Goal: Communication & Community: Answer question/provide support

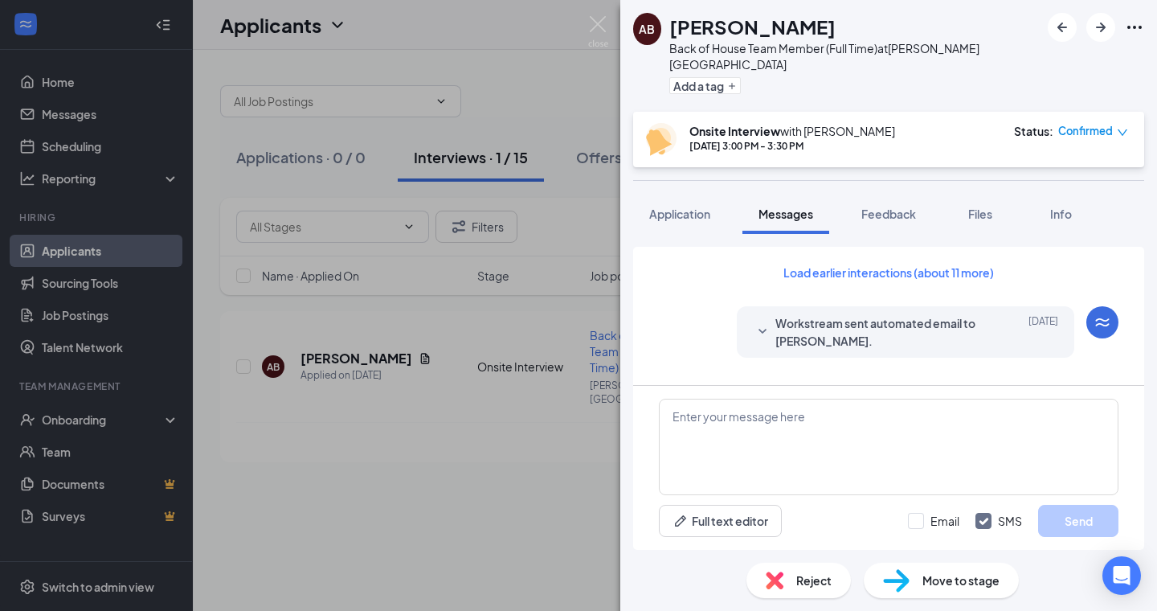
scroll to position [683, 0]
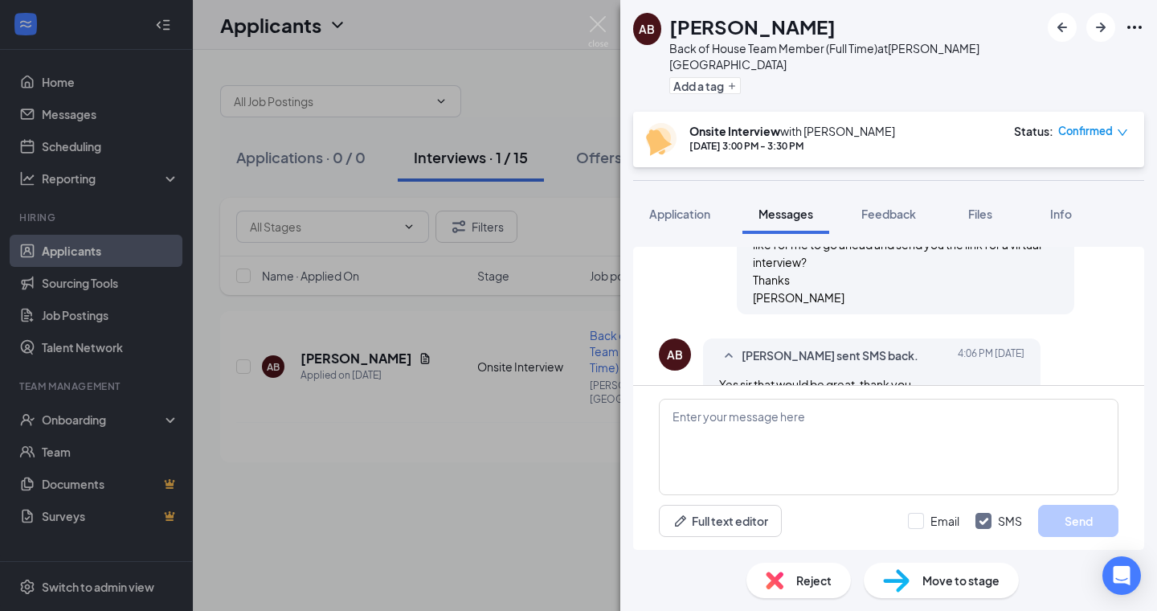
click at [836, 346] on span "[PERSON_NAME] sent SMS back." at bounding box center [830, 355] width 177 height 19
click at [836, 346] on span "Ayden Barnett sent SMS back." at bounding box center [830, 355] width 177 height 19
click at [708, 419] on textarea at bounding box center [889, 447] width 460 height 96
type textarea "A"
type textarea "B"
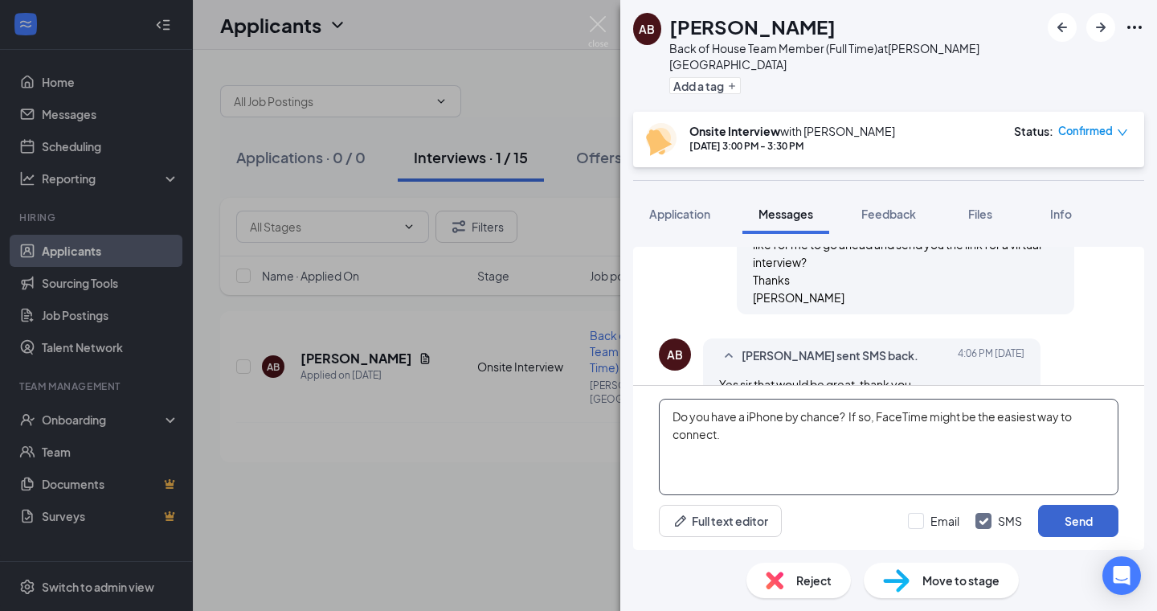
type textarea "Do you have a iPhone by chance? If so, FaceTime might be the easiest way to con…"
click at [1079, 514] on button "Send" at bounding box center [1078, 521] width 80 height 32
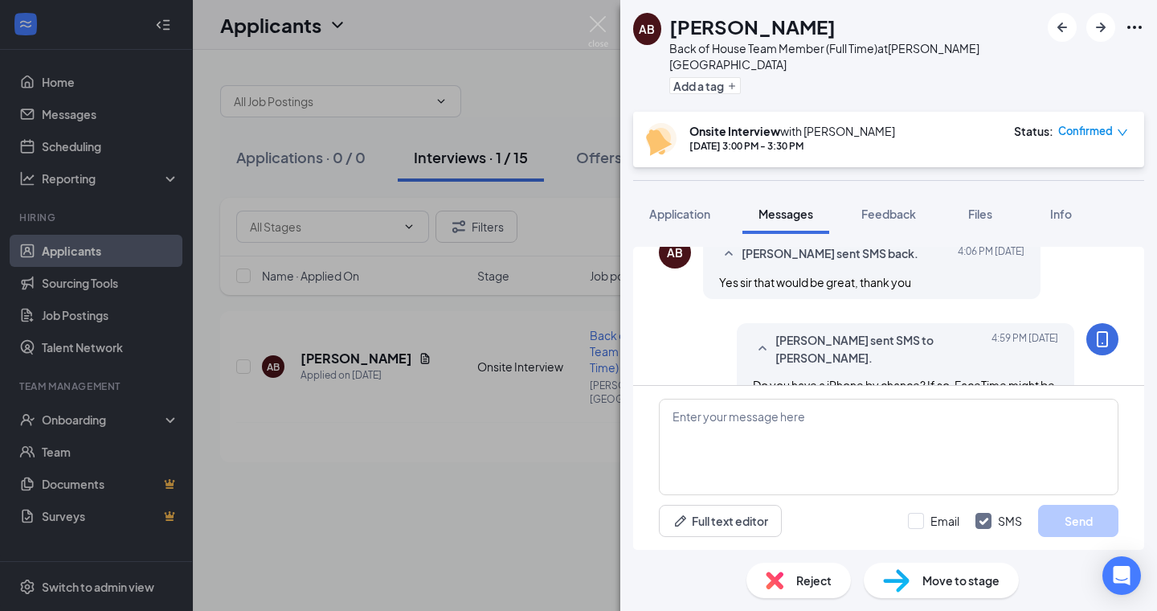
scroll to position [788, 0]
click at [592, 22] on img at bounding box center [598, 31] width 20 height 31
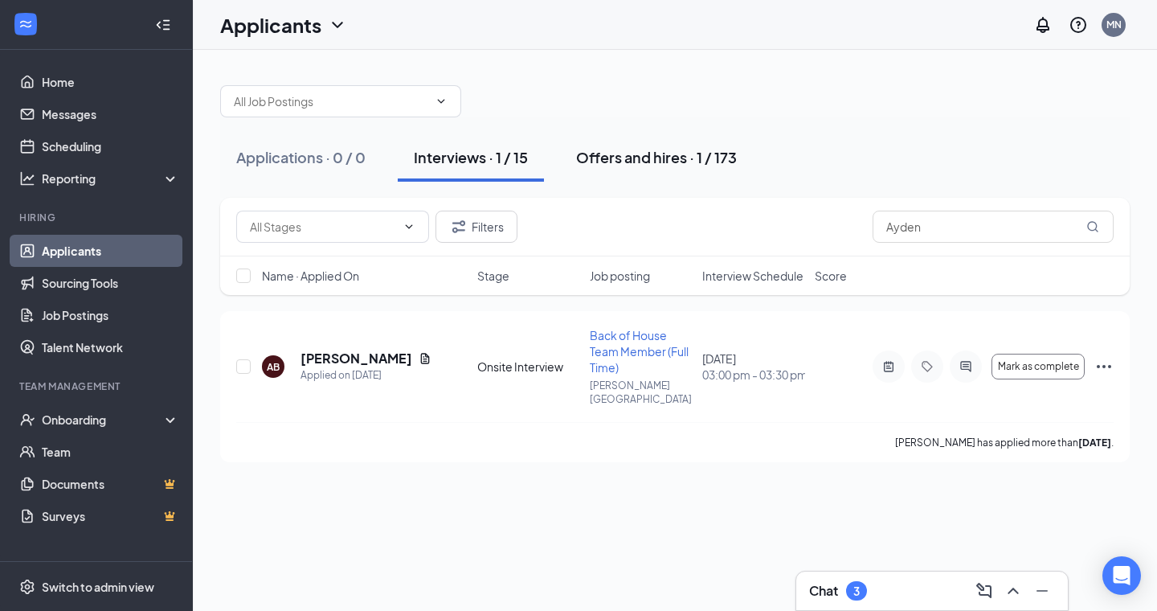
click at [664, 153] on div "Offers and hires · 1 / 173" at bounding box center [656, 157] width 161 height 20
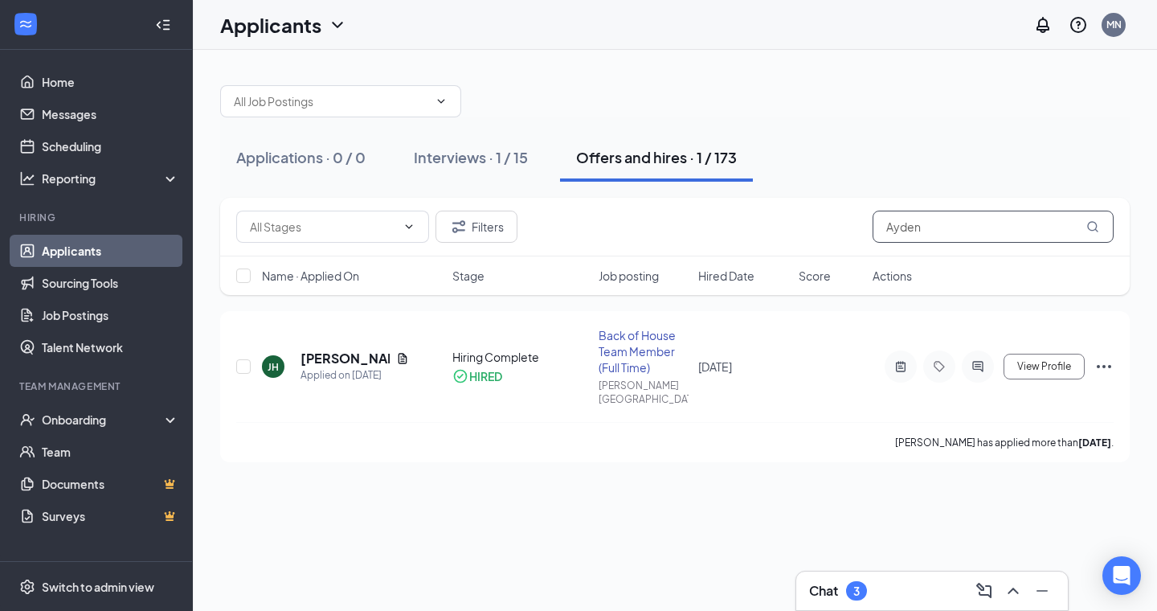
drag, startPoint x: 984, startPoint y: 231, endPoint x: 779, endPoint y: 228, distance: 205.0
click at [779, 228] on div "Filters Ayden" at bounding box center [675, 227] width 878 height 32
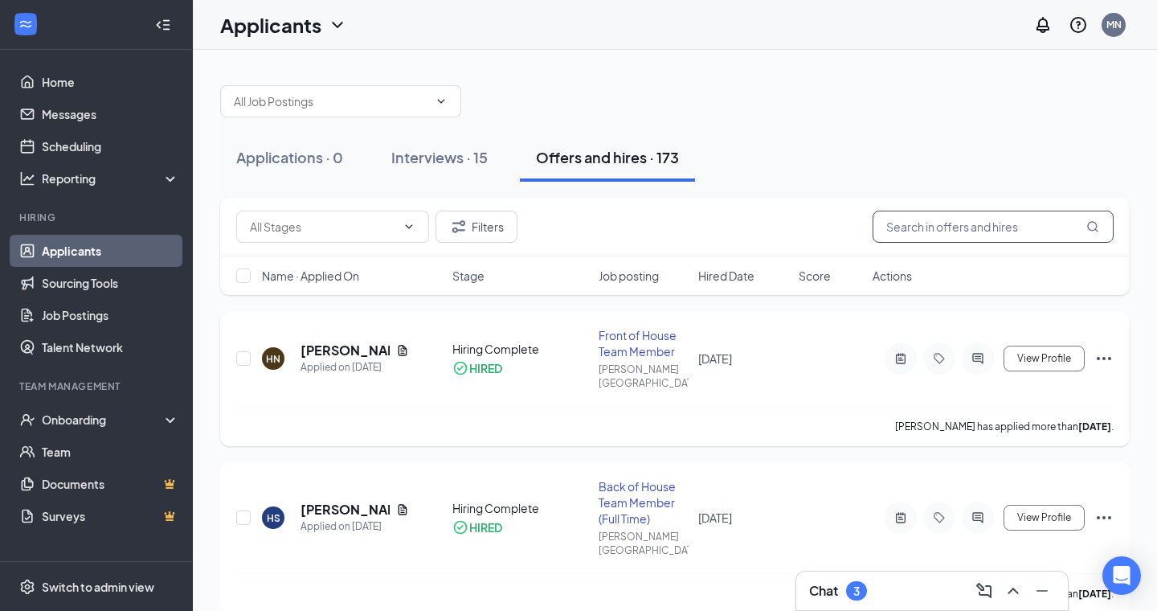
scroll to position [23, 0]
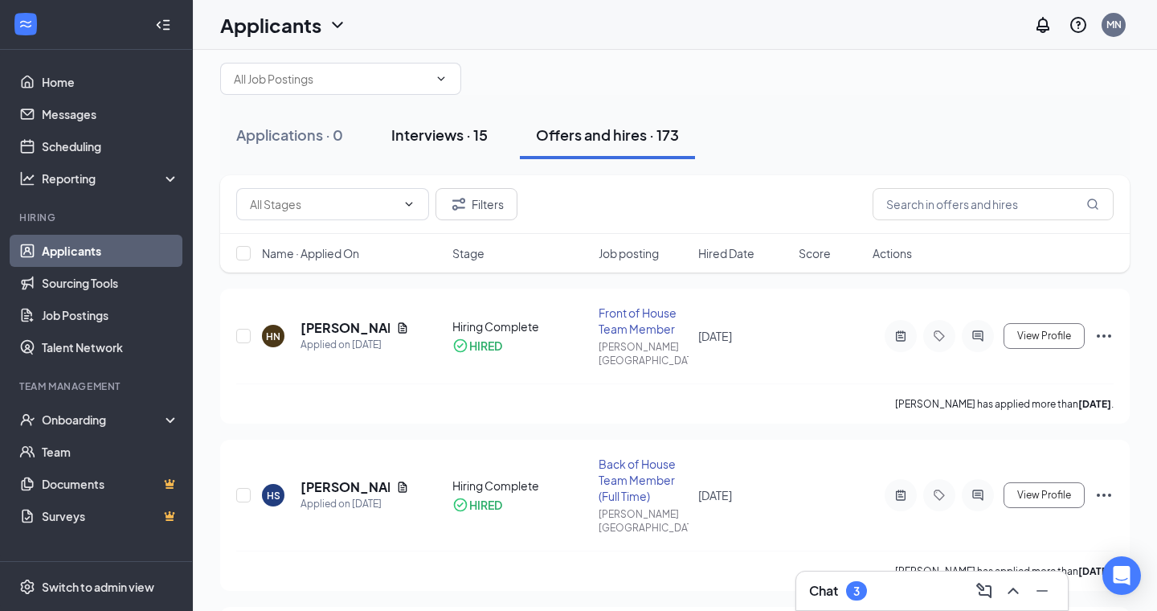
click at [431, 137] on div "Interviews · 15" at bounding box center [439, 135] width 96 height 20
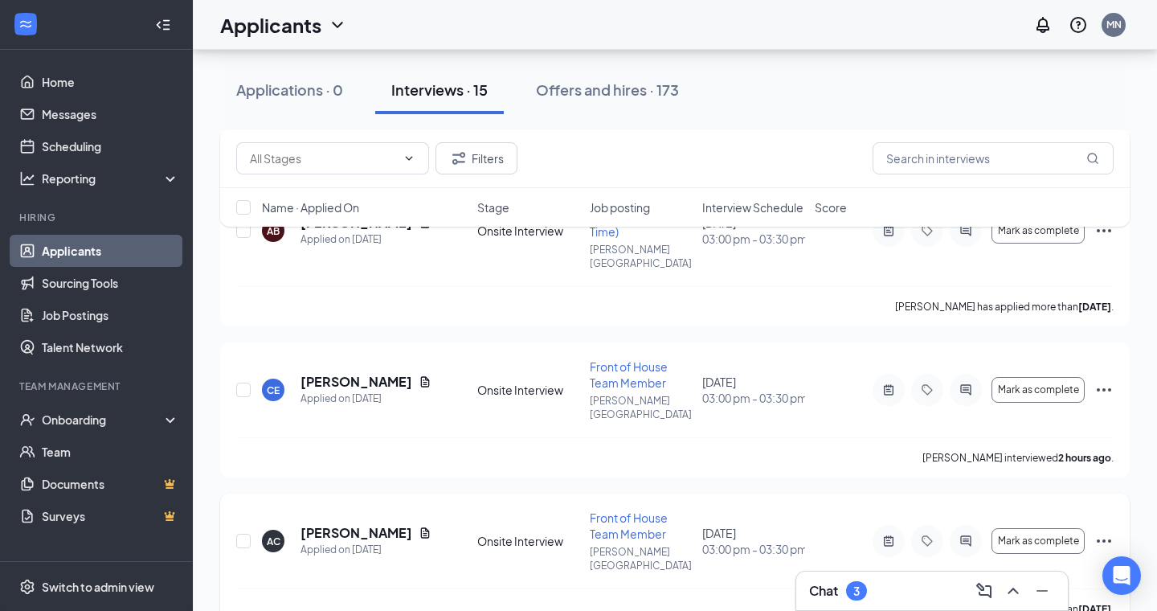
scroll to position [1894, 0]
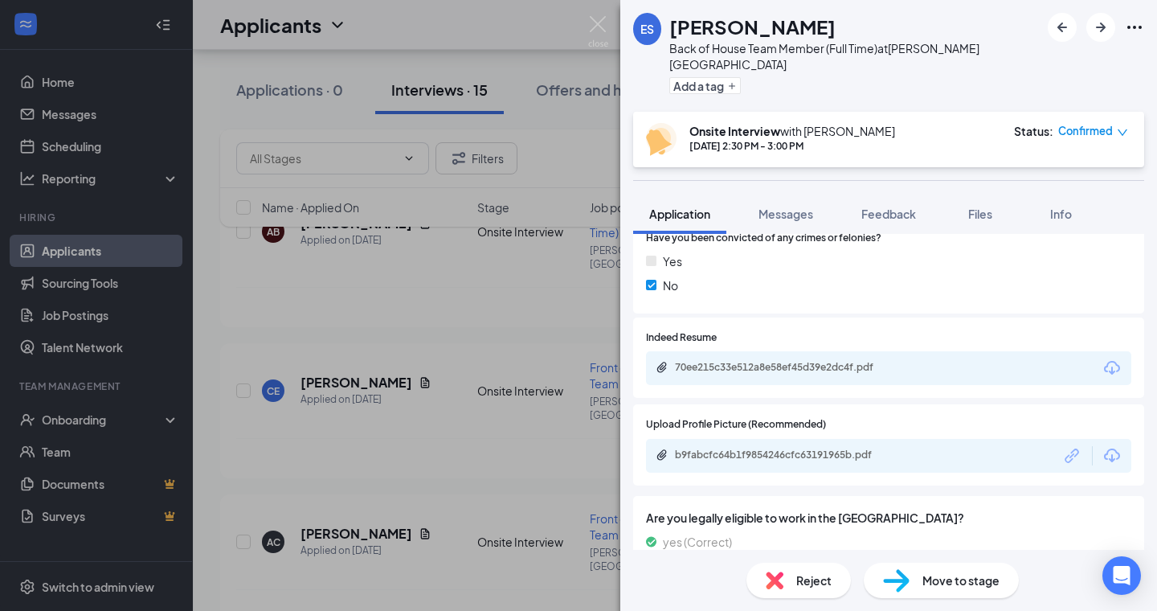
scroll to position [1501, 0]
click at [725, 449] on div "b9fabcfc64b1f9854246cfc63191965b.pdf" at bounding box center [787, 455] width 225 height 13
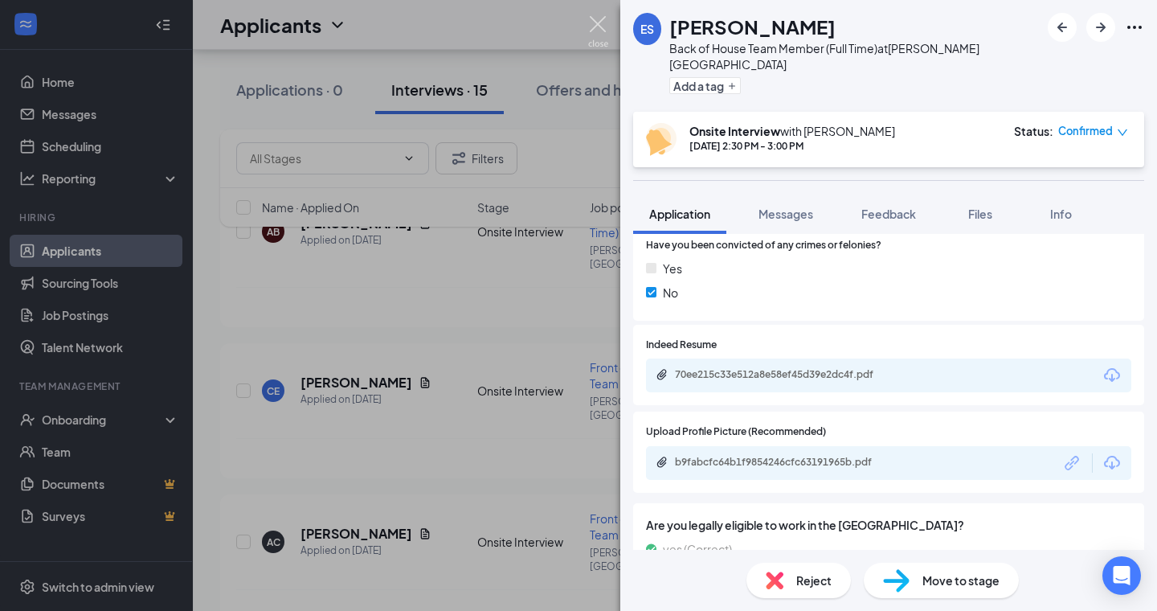
click at [600, 23] on img at bounding box center [598, 31] width 20 height 31
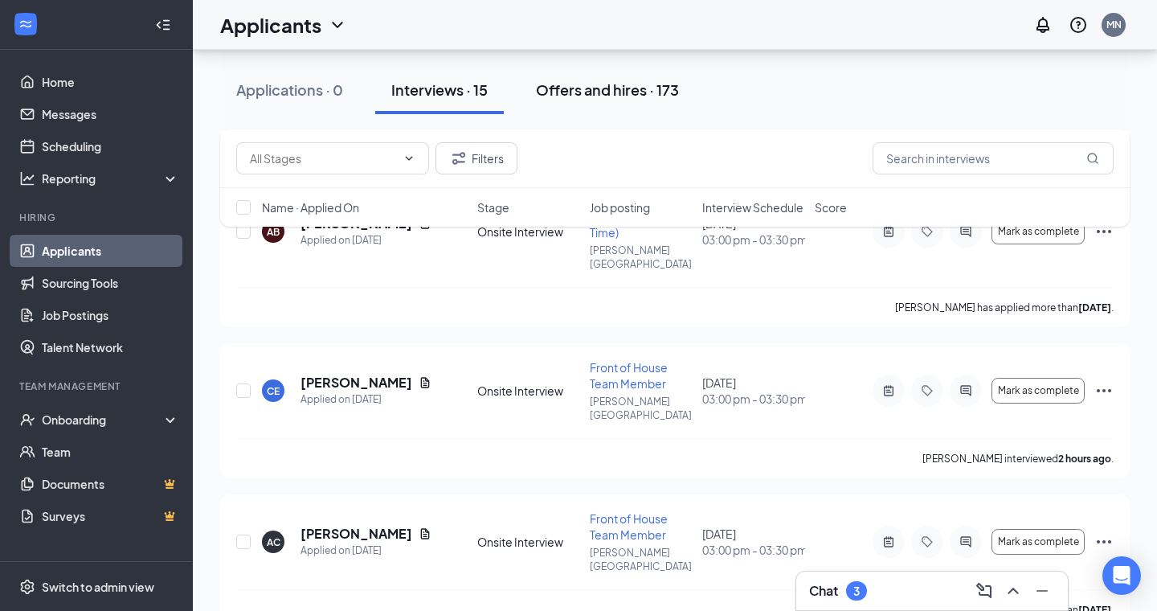
click at [626, 96] on div "Offers and hires · 173" at bounding box center [607, 90] width 143 height 20
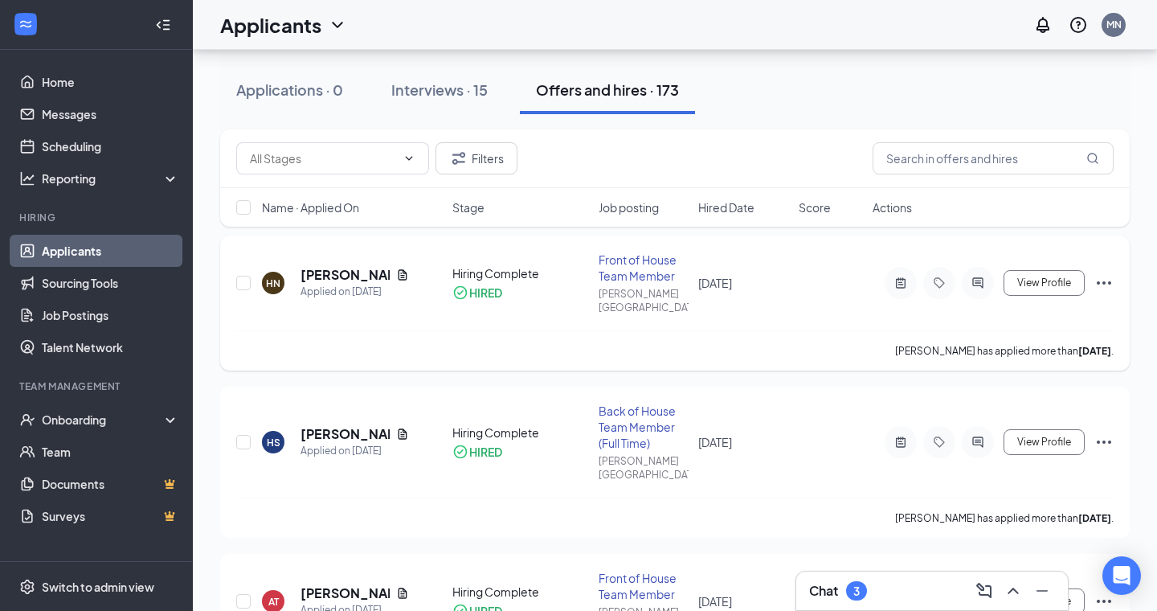
scroll to position [78, 0]
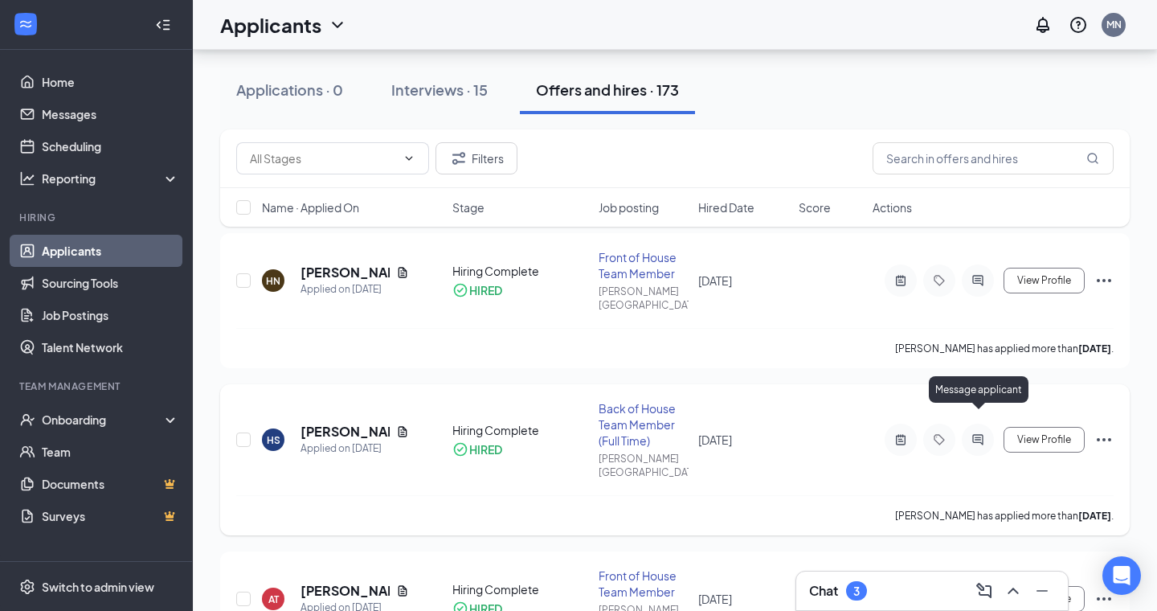
click at [980, 433] on icon "ActiveChat" at bounding box center [978, 439] width 19 height 13
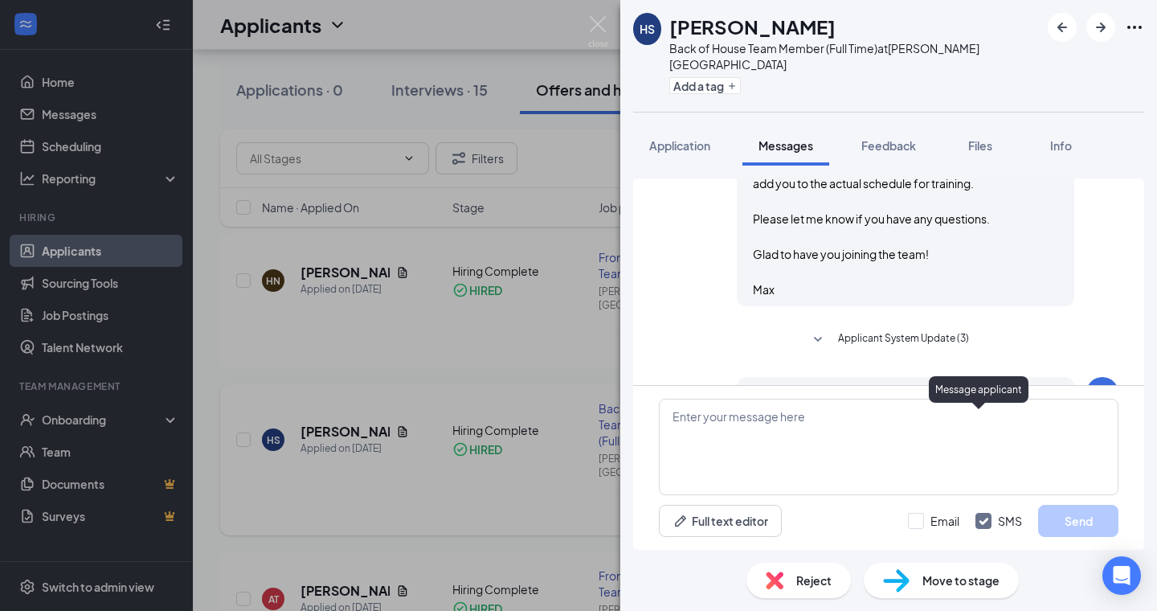
scroll to position [721, 0]
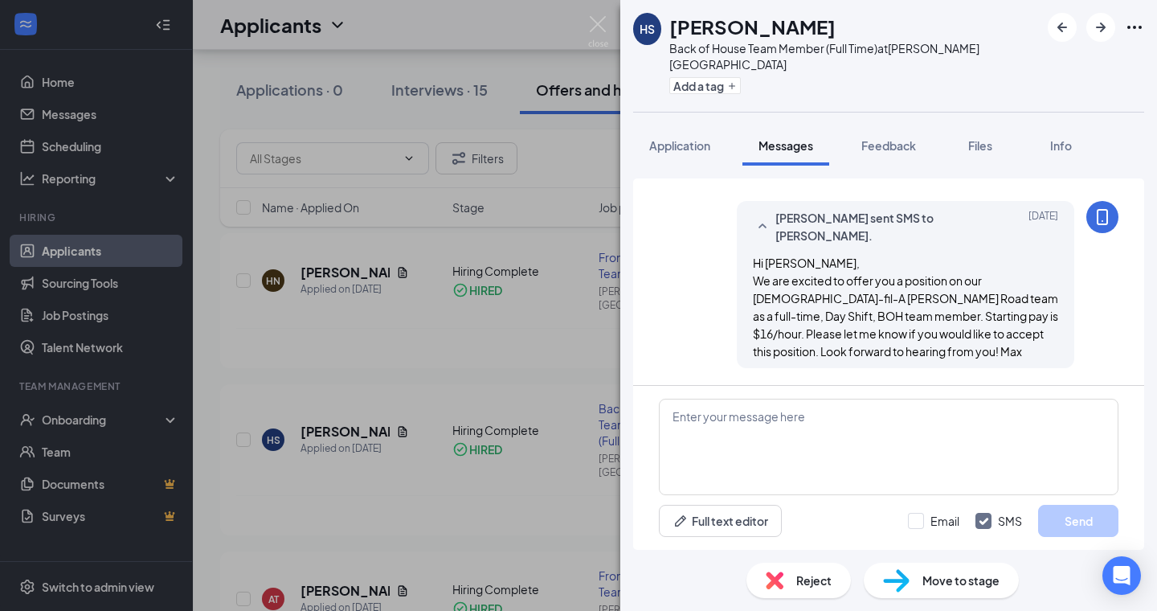
scroll to position [189, 0]
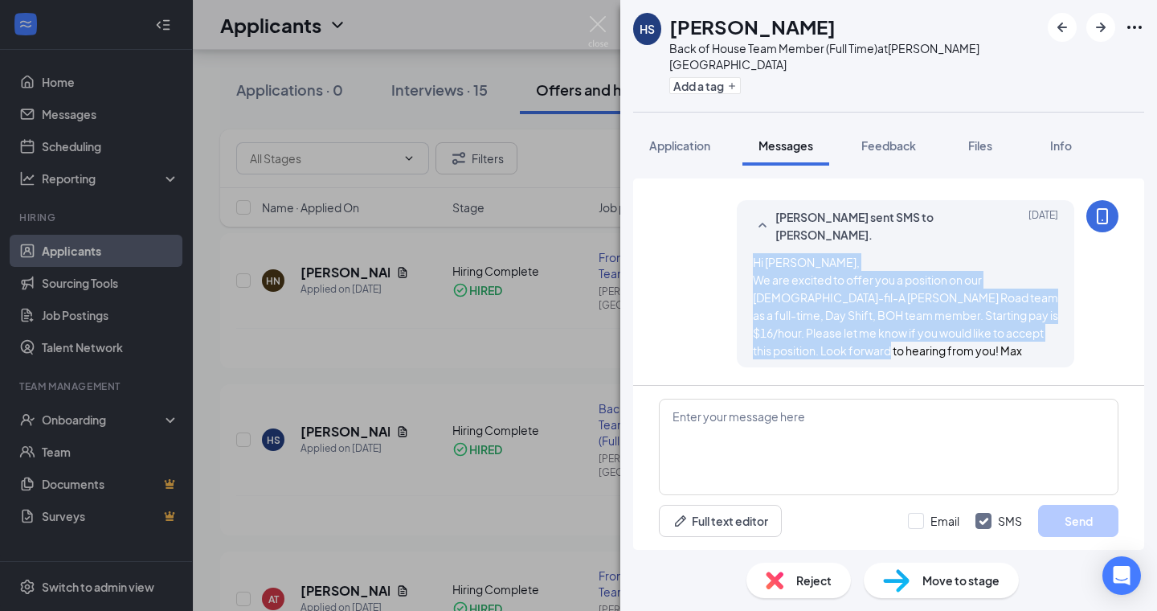
drag, startPoint x: 754, startPoint y: 230, endPoint x: 884, endPoint y: 318, distance: 157.4
click at [884, 318] on div "Hi Haylee, We are excited to offer you a position on our Chick-fil-A Woodruff R…" at bounding box center [905, 306] width 305 height 106
copy span "Hi Haylee, We are excited to offer you a position on our Chick-fil-A Woodruff R…"
click at [597, 22] on img at bounding box center [598, 31] width 20 height 31
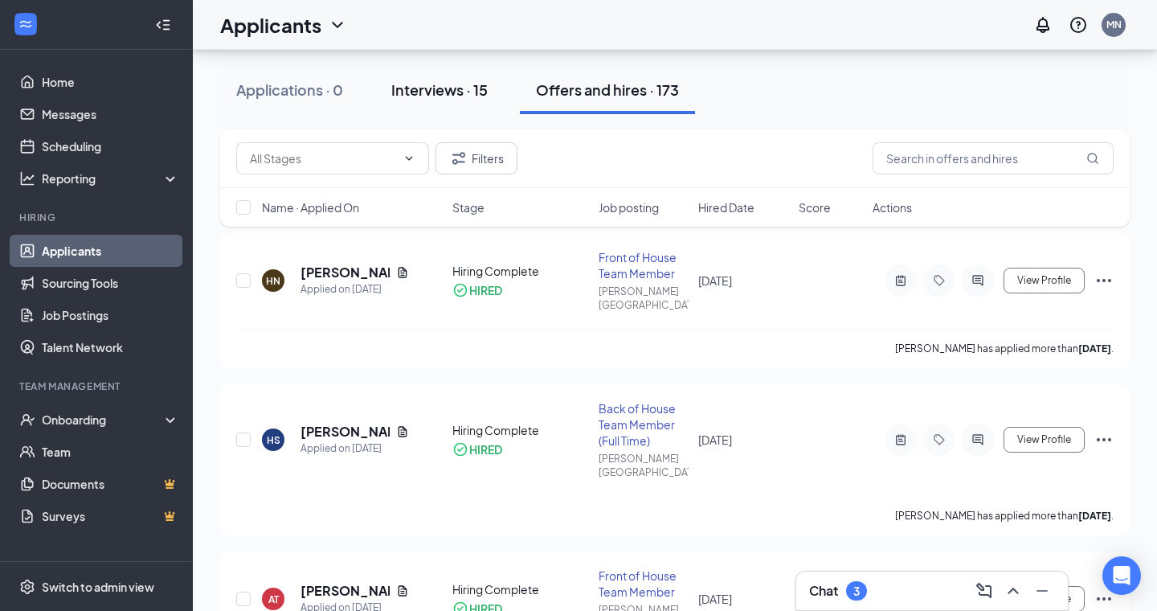
click at [439, 91] on div "Interviews · 15" at bounding box center [439, 90] width 96 height 20
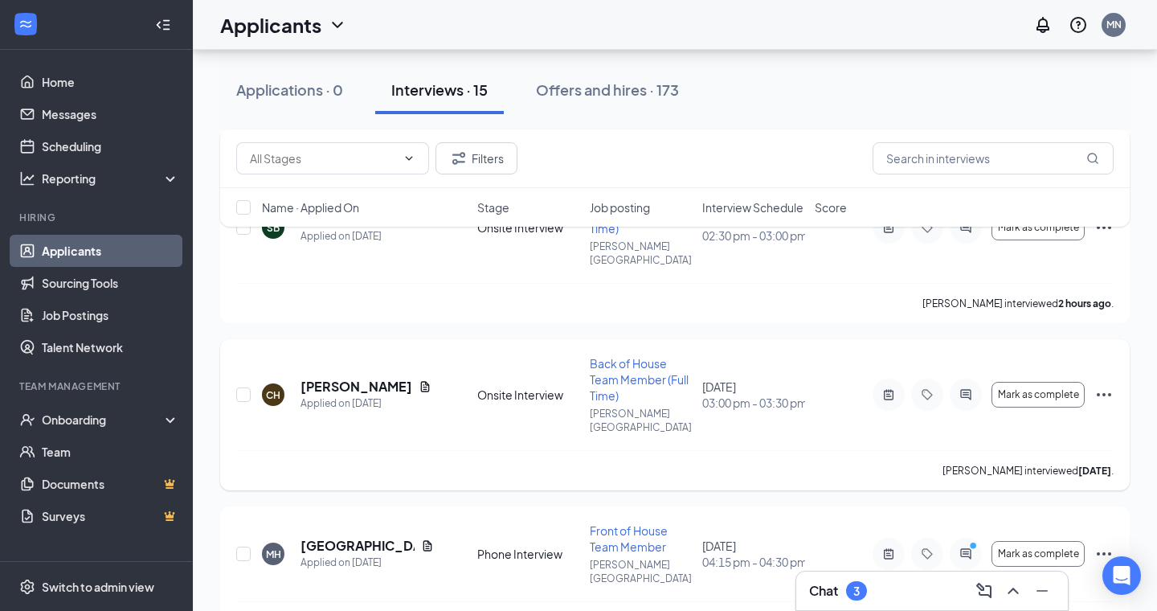
scroll to position [1263, 0]
click at [971, 387] on icon "ActiveChat" at bounding box center [965, 392] width 10 height 10
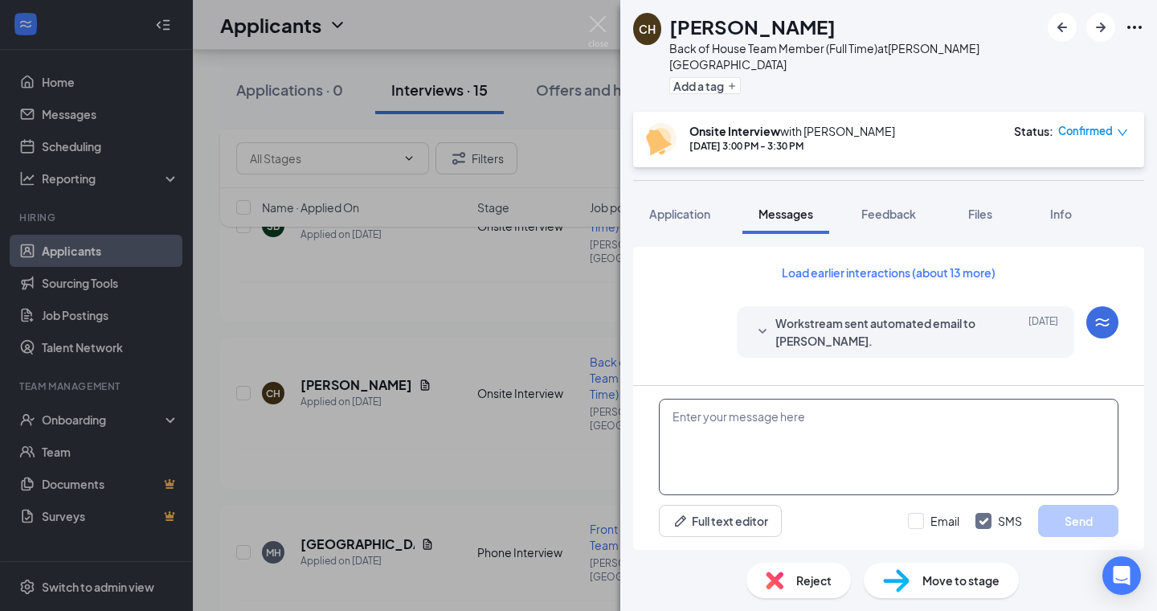
click at [677, 420] on textarea at bounding box center [889, 447] width 460 height 96
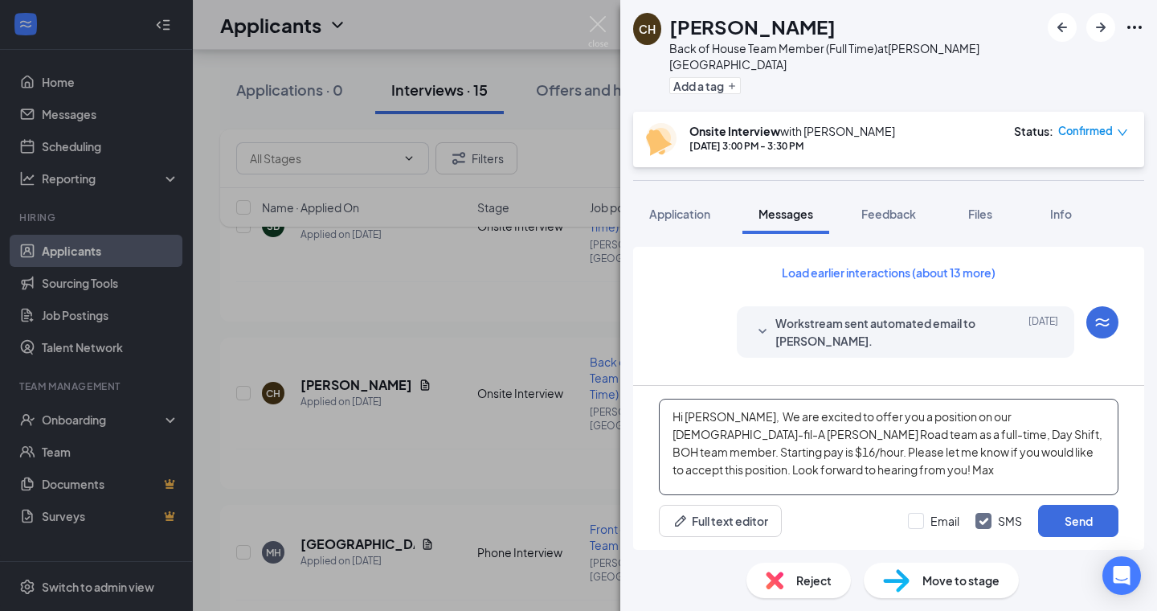
click at [729, 417] on textarea "Hi Haylee, We are excited to offer you a position on our Chick-fil-A Woodruff R…" at bounding box center [889, 447] width 460 height 96
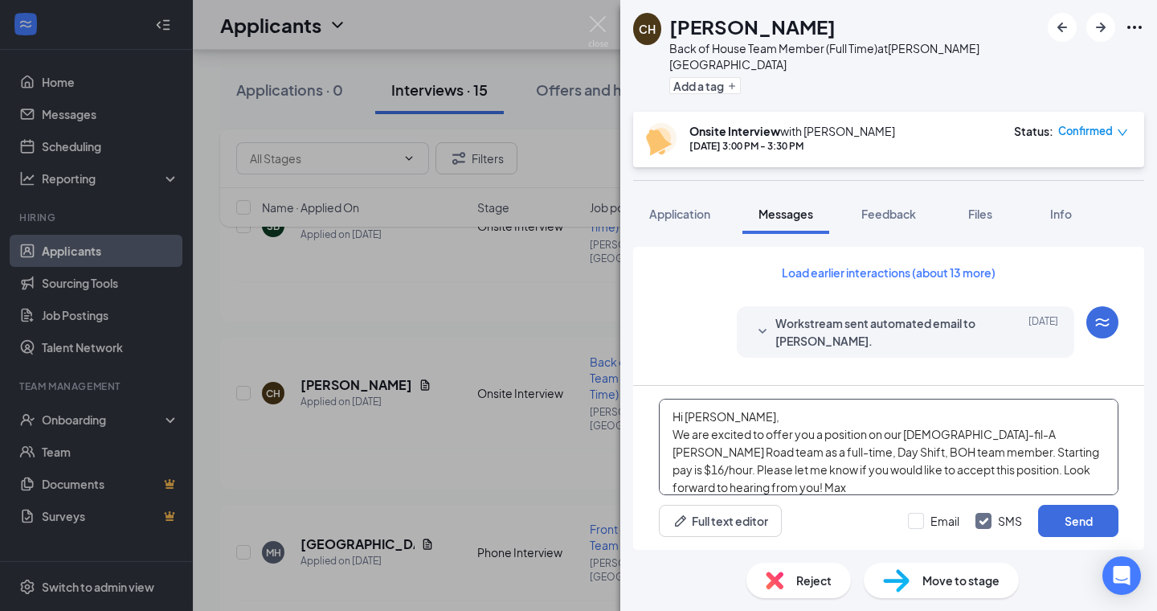
click at [720, 420] on textarea "Hi Haylee, We are excited to offer you a position on our Chick-fil-A Woodruff R…" at bounding box center [889, 447] width 460 height 96
click at [779, 444] on textarea "Hi [PERSON_NAME], We are excited to offer you a position on our [DEMOGRAPHIC_DA…" at bounding box center [889, 447] width 460 height 96
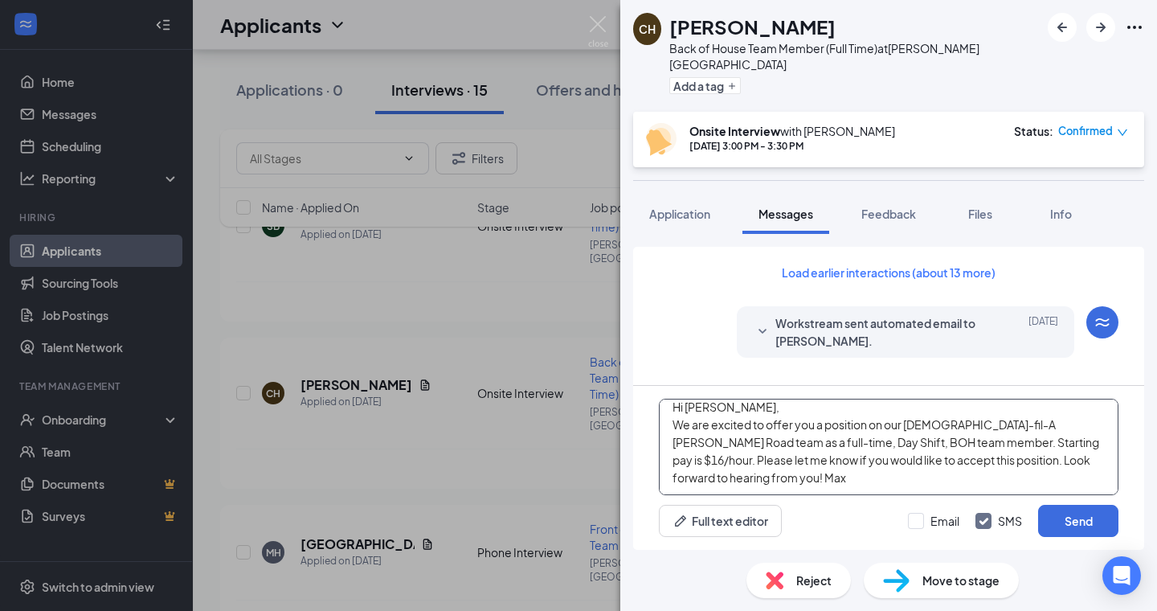
click at [698, 480] on textarea "Hi [PERSON_NAME], We are excited to offer you a position on our [DEMOGRAPHIC_DA…" at bounding box center [889, 447] width 460 height 96
type textarea "Hi [PERSON_NAME], We are excited to offer you a position on our [DEMOGRAPHIC_DA…"
click at [1083, 517] on button "Send" at bounding box center [1078, 521] width 80 height 32
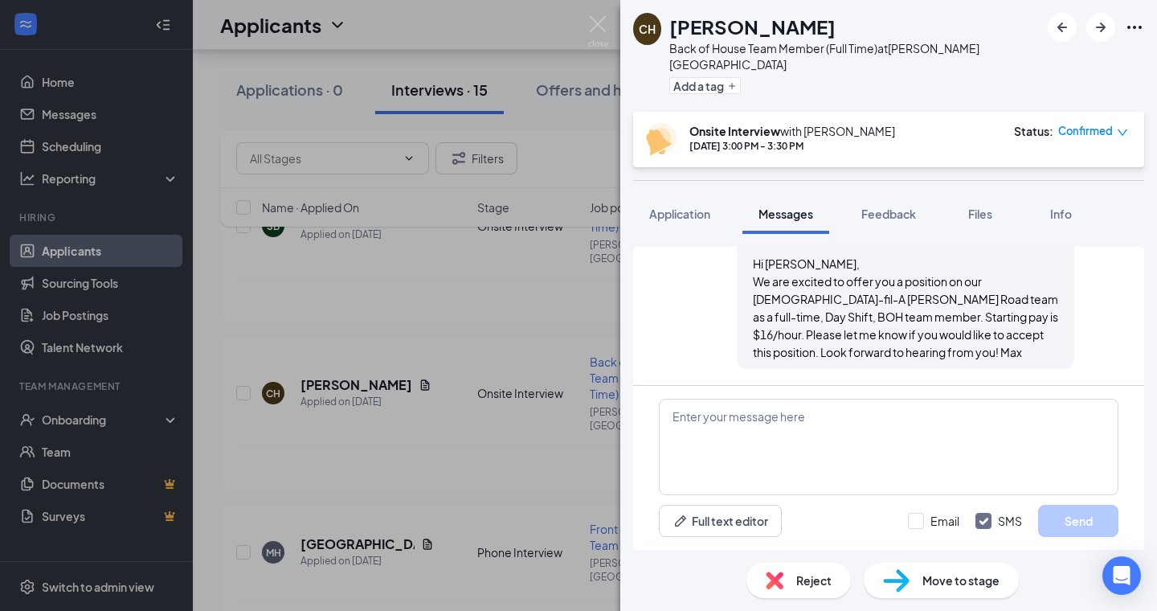
scroll to position [711, 0]
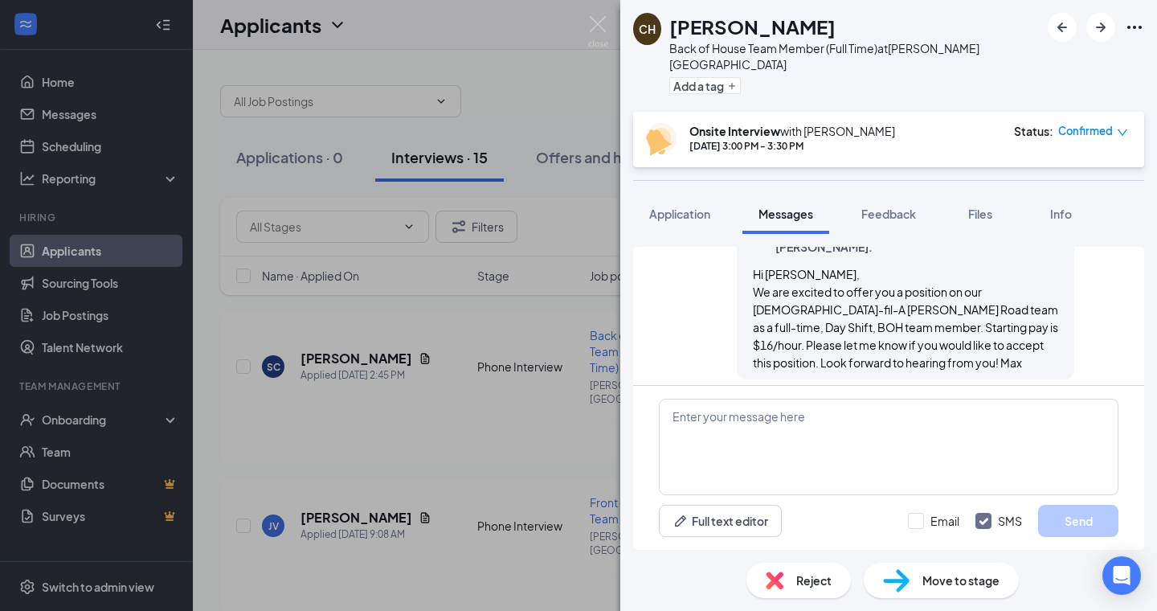
scroll to position [635, 0]
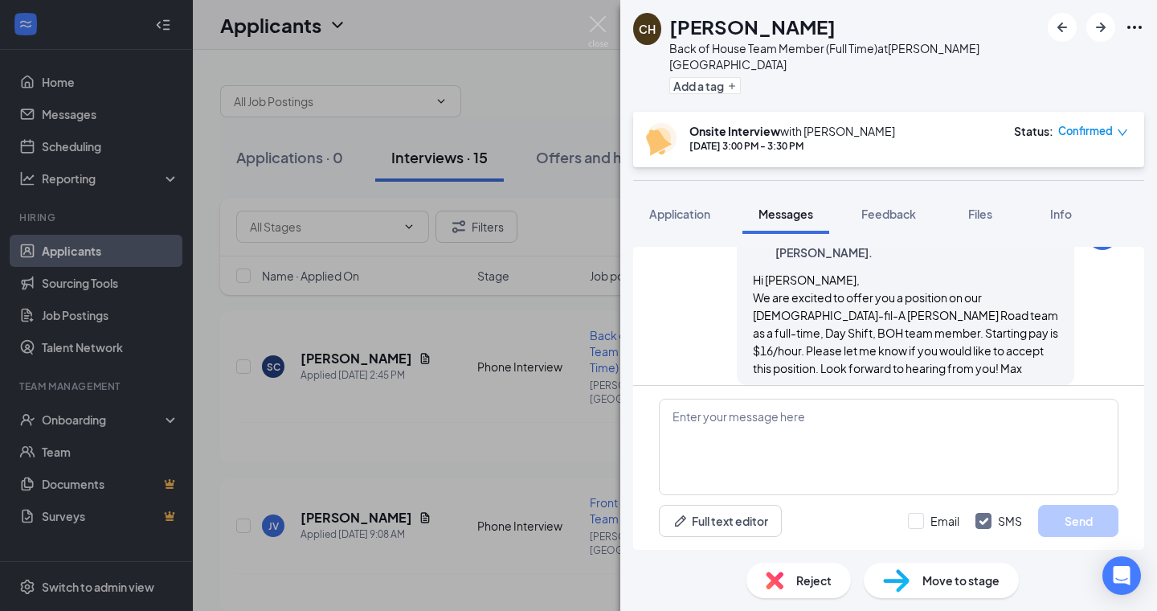
click at [581, 28] on div "CH [PERSON_NAME] Back of House Team Member (Full Time) at [PERSON_NAME][GEOGRAP…" at bounding box center [578, 305] width 1157 height 611
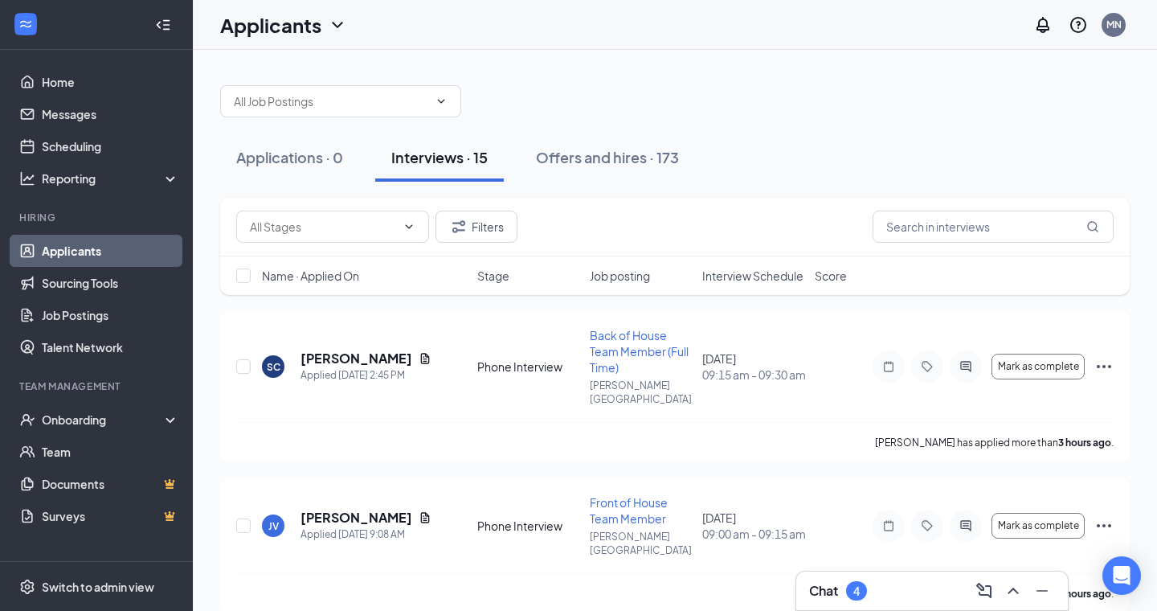
click at [607, 23] on div "Applicants [GEOGRAPHIC_DATA]" at bounding box center [675, 25] width 964 height 50
